Goal: Task Accomplishment & Management: Manage account settings

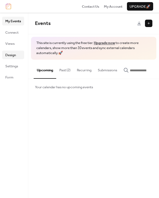
click at [15, 55] on span "Design" at bounding box center [10, 55] width 11 height 5
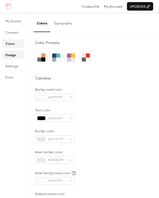
click at [12, 44] on span "Views" at bounding box center [9, 43] width 9 height 5
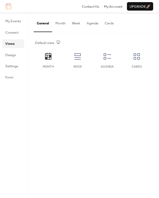
click at [109, 25] on button "Cards" at bounding box center [109, 22] width 15 height 19
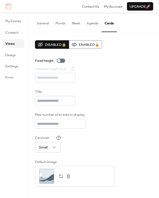
scroll to position [1, 0]
click at [44, 25] on button "General" at bounding box center [43, 22] width 19 height 19
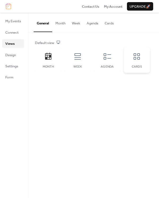
click at [131, 59] on div "Cards" at bounding box center [137, 60] width 27 height 26
click at [49, 65] on div "Month" at bounding box center [48, 60] width 27 height 26
click at [102, 25] on button "Agenda" at bounding box center [93, 22] width 18 height 19
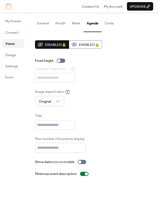
click at [109, 27] on button "Cards" at bounding box center [109, 22] width 15 height 19
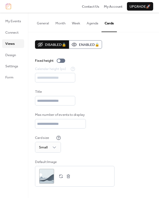
scroll to position [1, 0]
click at [10, 57] on span "Design" at bounding box center [10, 55] width 11 height 5
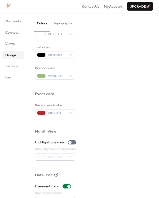
scroll to position [208, 0]
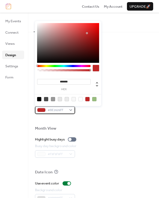
click at [63, 106] on div "#BE2626FF" at bounding box center [55, 109] width 40 height 7
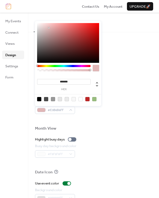
click at [49, 28] on div at bounding box center [68, 43] width 62 height 40
type input "*******"
drag, startPoint x: 51, startPoint y: 28, endPoint x: 53, endPoint y: 19, distance: 8.9
click at [53, 19] on body "Contact Us My Account Upgrade 🚀 My Events Connect Views Design Settings Form De…" at bounding box center [79, 99] width 159 height 198
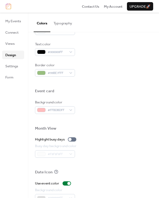
click at [111, 83] on div at bounding box center [94, 83] width 118 height 12
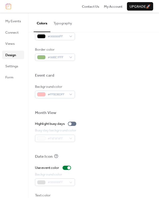
scroll to position [230, 0]
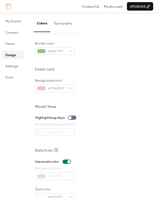
click at [116, 129] on div "Busy day background color #F8F8F8FF" at bounding box center [94, 129] width 118 height 14
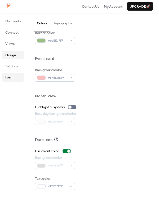
click at [6, 81] on link "Form" at bounding box center [13, 77] width 22 height 8
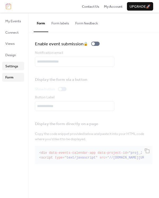
click at [13, 64] on span "Settings" at bounding box center [11, 66] width 13 height 5
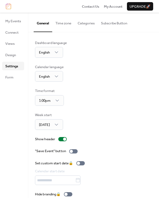
scroll to position [8, 0]
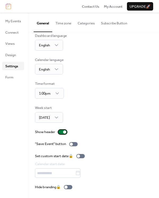
click at [61, 131] on div at bounding box center [62, 132] width 8 height 4
click at [61, 131] on div at bounding box center [60, 132] width 3 height 3
click at [12, 43] on span "Views" at bounding box center [9, 43] width 9 height 5
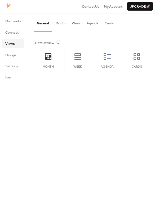
click at [95, 24] on button "Agenda" at bounding box center [93, 22] width 18 height 19
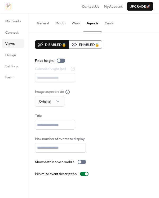
click at [42, 26] on button "General" at bounding box center [43, 22] width 19 height 19
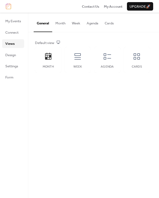
click at [92, 26] on button "Agenda" at bounding box center [93, 22] width 18 height 19
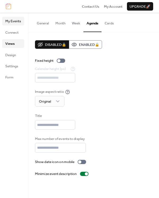
click at [21, 24] on link "My Events" at bounding box center [13, 21] width 22 height 8
